Goal: Obtain resource: Obtain resource

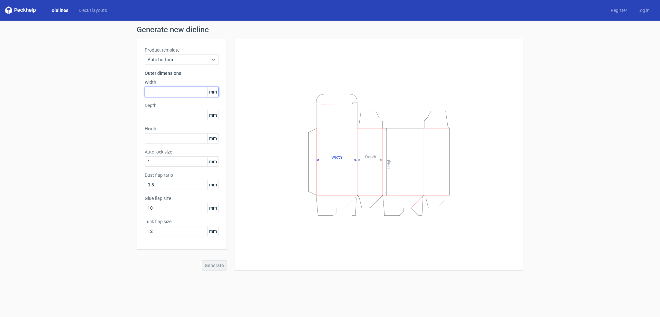
click at [152, 89] on input "text" at bounding box center [182, 92] width 74 height 10
type input "141"
type input "119"
click at [167, 137] on input "text" at bounding box center [182, 138] width 74 height 10
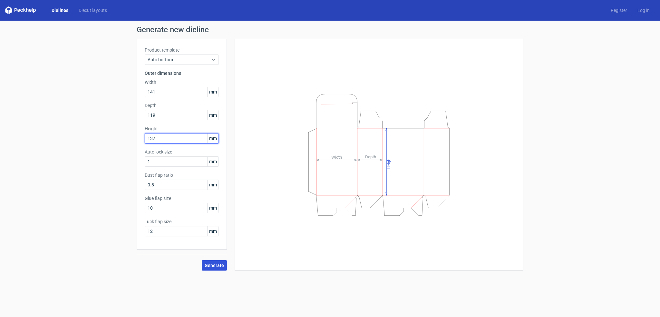
type input "137"
click at [213, 265] on span "Generate" at bounding box center [214, 265] width 19 height 5
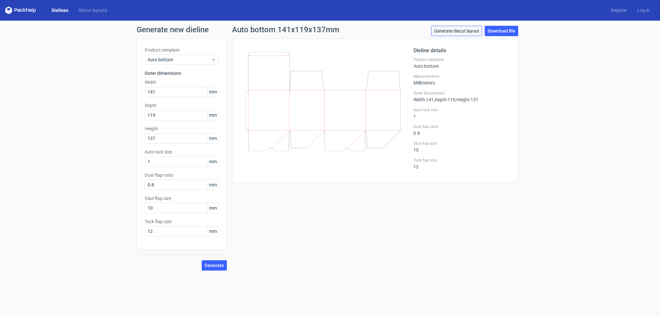
click at [466, 31] on link "Generate diecut layout" at bounding box center [456, 31] width 51 height 10
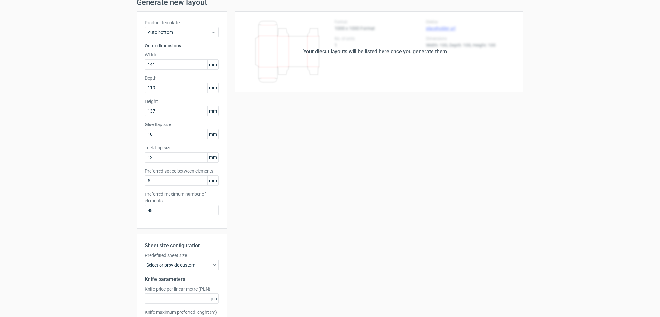
scroll to position [76, 0]
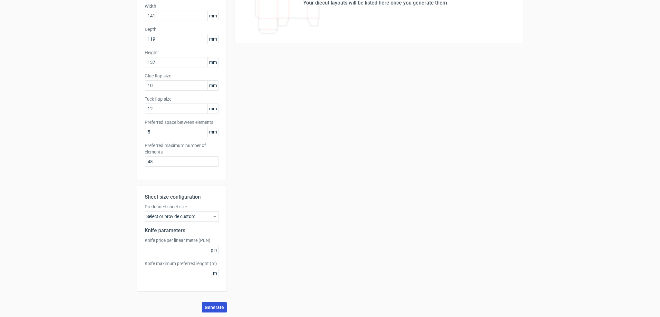
click at [216, 312] on button "Generate" at bounding box center [214, 307] width 25 height 10
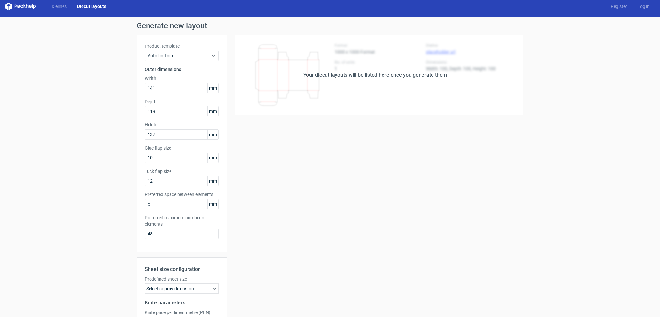
scroll to position [0, 0]
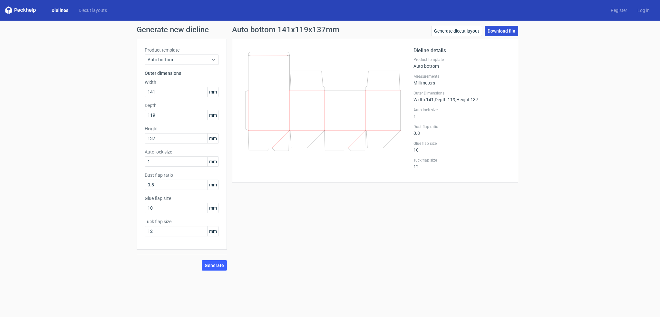
click at [504, 32] on link "Download file" at bounding box center [502, 31] width 34 height 10
